Goal: Obtain resource: Download file/media

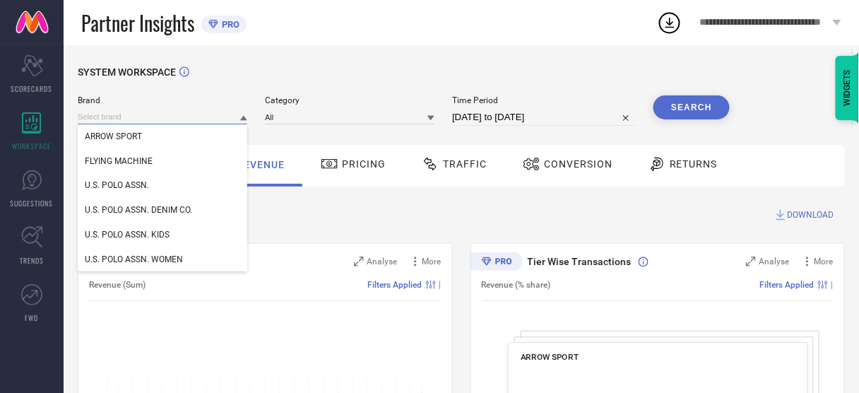
click at [153, 116] on input at bounding box center [162, 116] width 169 height 15
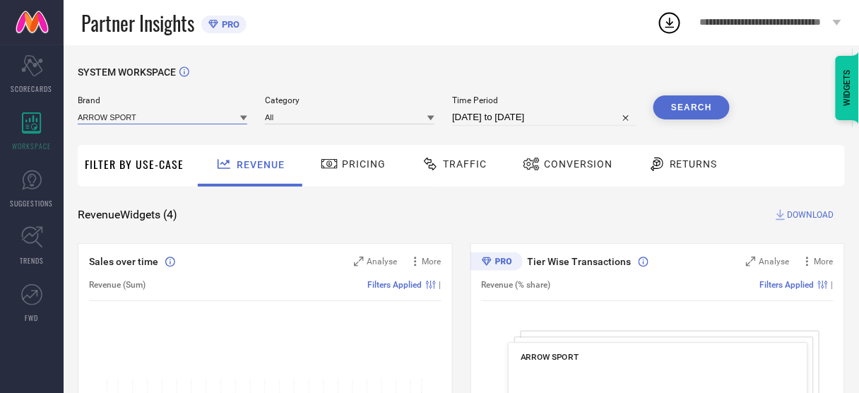
click at [155, 121] on input at bounding box center [162, 116] width 169 height 15
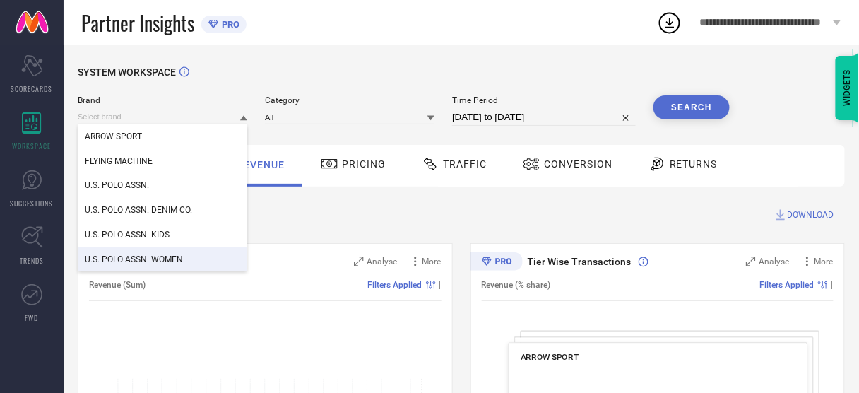
click at [161, 255] on div "U.S. POLO ASSN. WOMEN" at bounding box center [162, 259] width 169 height 24
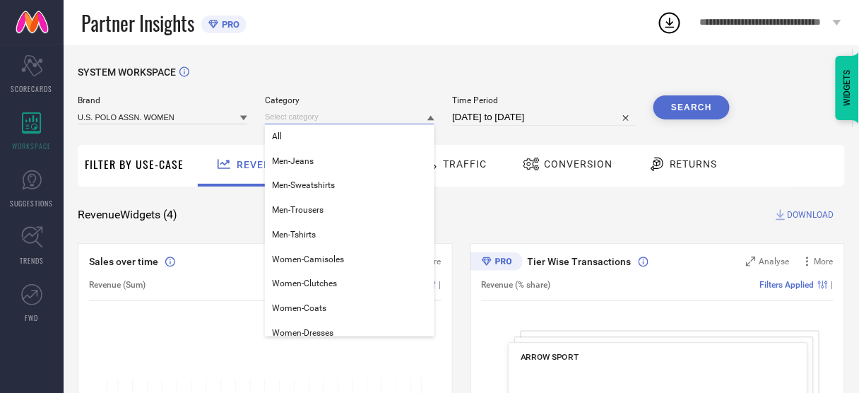
click at [288, 121] on input at bounding box center [349, 116] width 169 height 15
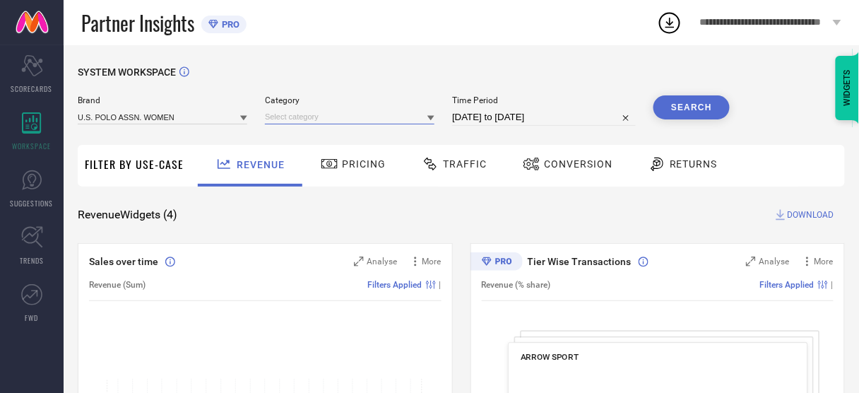
click at [290, 124] on input at bounding box center [349, 116] width 169 height 15
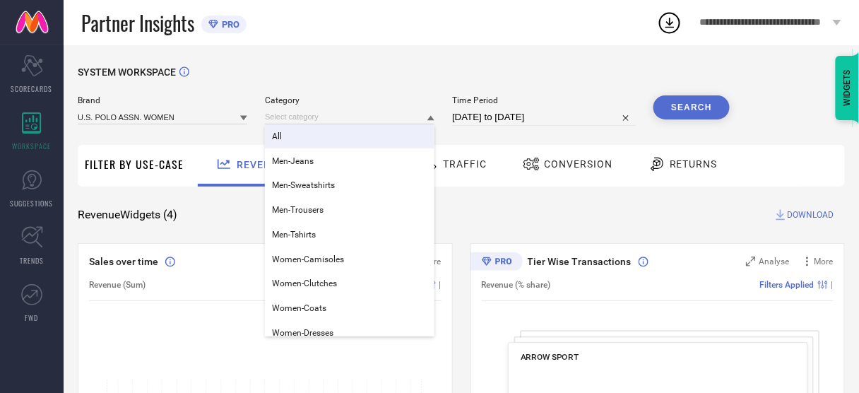
click at [296, 138] on div "All" at bounding box center [349, 136] width 169 height 24
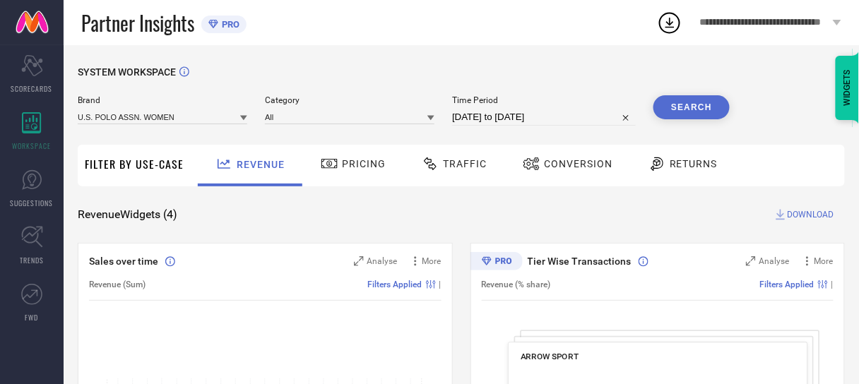
click at [488, 119] on input "[DATE] to [DATE]" at bounding box center [544, 117] width 184 height 17
select select "6"
select select "2025"
select select "7"
select select "2025"
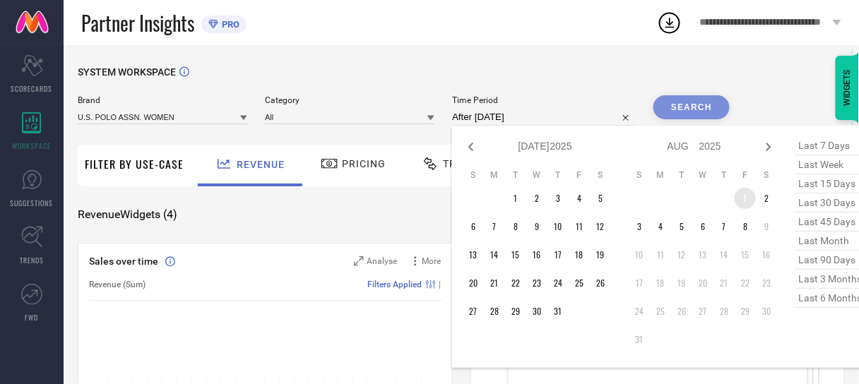
click at [742, 201] on td "1" at bounding box center [744, 198] width 21 height 21
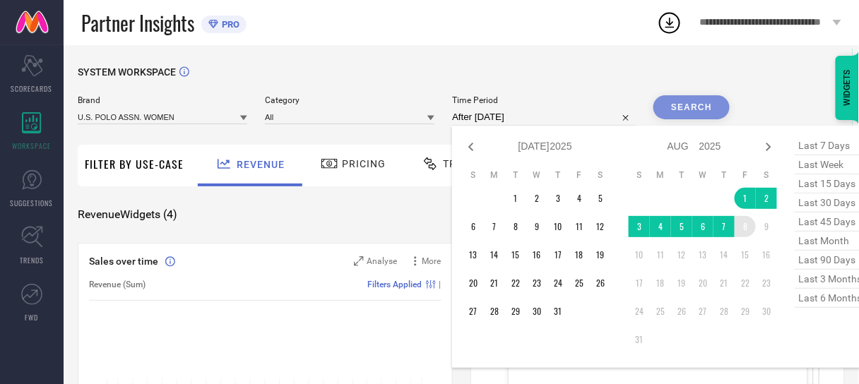
type input "01-08-2025 to 08-08-2025"
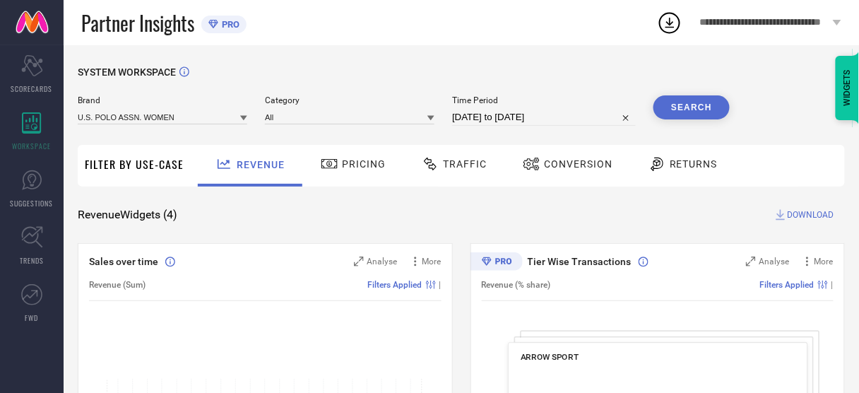
click at [697, 105] on button "Search" at bounding box center [691, 107] width 76 height 24
click at [549, 166] on span "Conversion" at bounding box center [578, 163] width 69 height 11
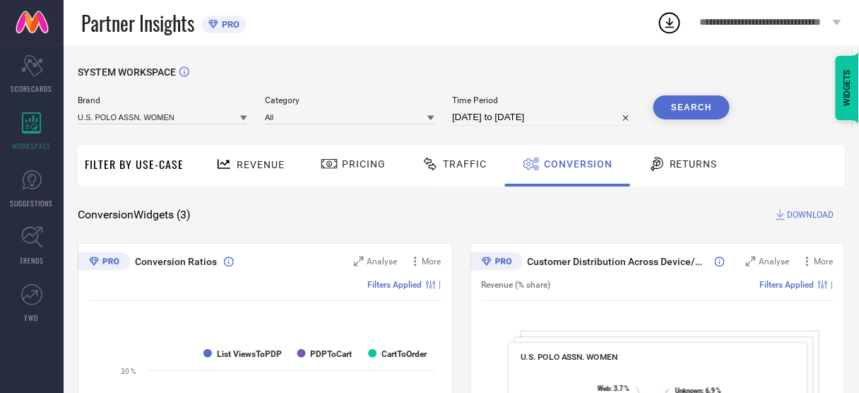
click at [803, 213] on span "DOWNLOAD" at bounding box center [810, 215] width 47 height 14
